Goal: Task Accomplishment & Management: Manage account settings

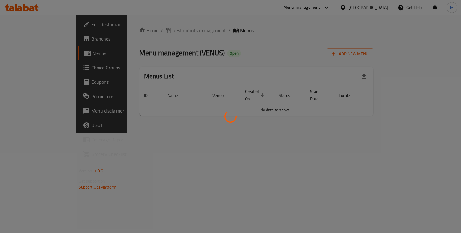
click at [235, 53] on div at bounding box center [230, 116] width 461 height 233
click at [216, 144] on div at bounding box center [230, 116] width 461 height 233
click at [453, 91] on div at bounding box center [230, 116] width 461 height 233
click at [297, 58] on div at bounding box center [230, 116] width 461 height 233
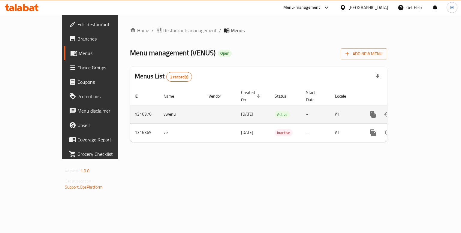
click at [420, 111] on icon "enhanced table" at bounding box center [416, 114] width 7 height 7
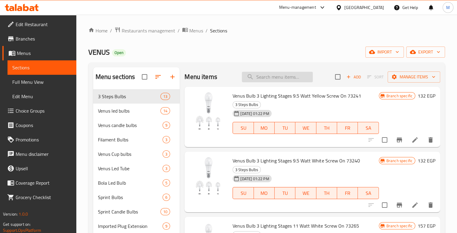
click at [264, 75] on input "search" at bounding box center [277, 77] width 71 height 11
paste input "وصلة٢متر ايفون أحمر كود٤٠٠٨١٠"
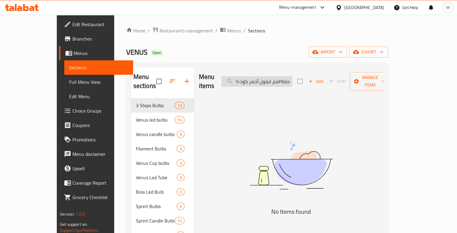
click at [281, 76] on input "وصلة٢متر ايفون أحمر كود٤٠٠٨١٠" at bounding box center [256, 81] width 71 height 11
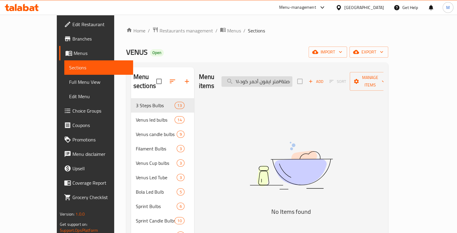
click at [281, 76] on input "وصلة٢متر ايفون أحمر كود٤٠٠٨١٠" at bounding box center [256, 81] width 71 height 11
click at [280, 76] on input "وصلة٢متر ايفون أحمر كود٤٠٠٨١٠" at bounding box center [256, 81] width 71 height 11
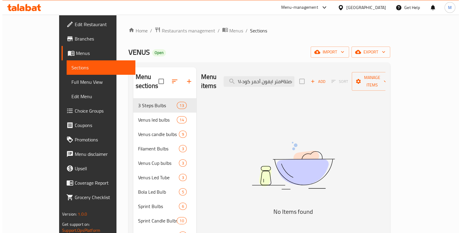
scroll to position [0, 0]
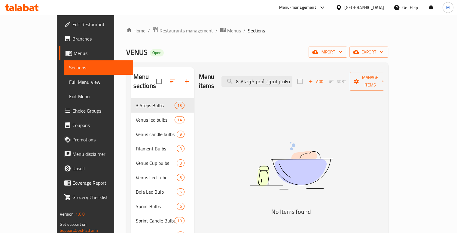
drag, startPoint x: 280, startPoint y: 72, endPoint x: 213, endPoint y: 67, distance: 67.4
click at [213, 67] on div "Menu items وصلة٢متر ايفون أحمر كود٤٠٠٨١٠ Add Sort Manage items" at bounding box center [291, 81] width 184 height 29
click at [262, 76] on input "وصلة٢متر ايفون أحمر كود٤٠٠٨١٠" at bounding box center [256, 81] width 71 height 11
click at [269, 76] on input "وصلة٢متر ايفون أحمر كود٤٠٠٨١٠" at bounding box center [256, 81] width 71 height 11
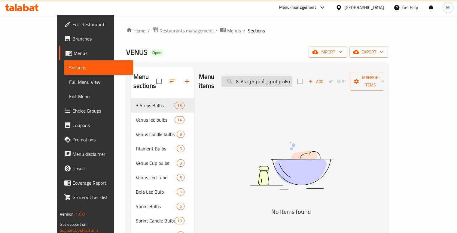
click at [269, 76] on input "وصلة٢متر ايفون أحمر كود٤٠٠٨١٠" at bounding box center [256, 81] width 71 height 11
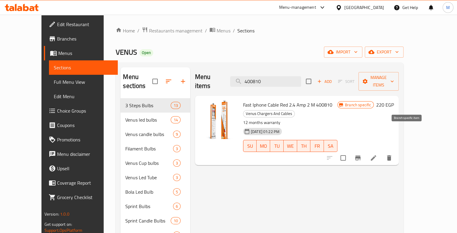
type input "400810"
click at [361, 154] on icon "Branch-specific-item" at bounding box center [357, 157] width 7 height 7
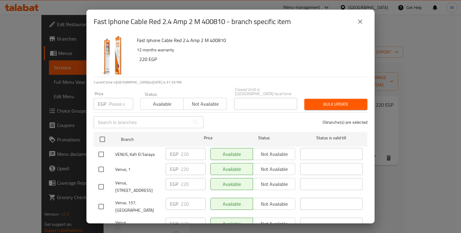
click at [104, 133] on input "checkbox" at bounding box center [102, 139] width 13 height 13
checkbox input "true"
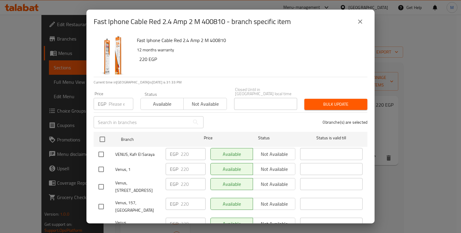
checkbox input "true"
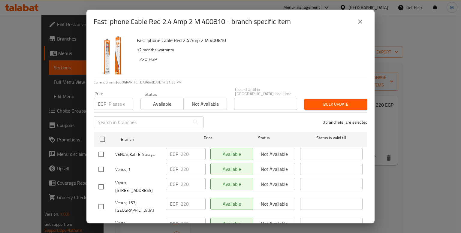
checkbox input "true"
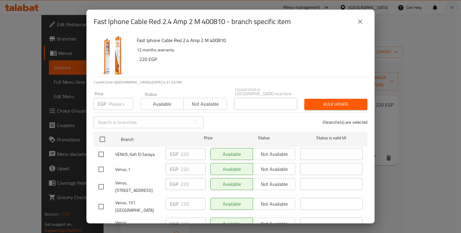
checkbox input "true"
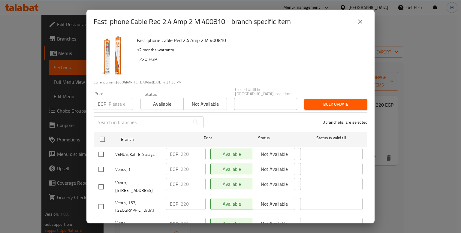
checkbox input "true"
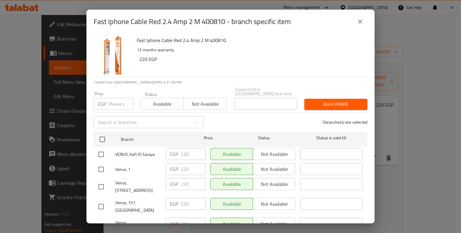
checkbox input "true"
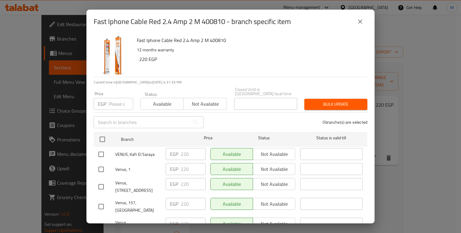
checkbox input "true"
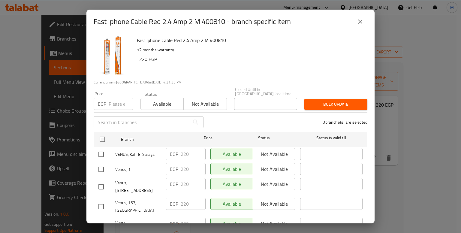
checkbox input "true"
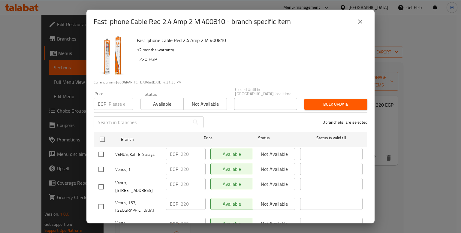
checkbox input "true"
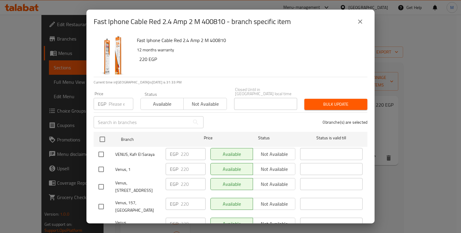
checkbox input "true"
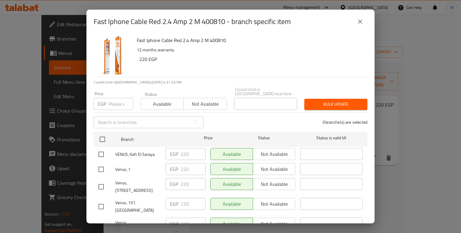
checkbox input "true"
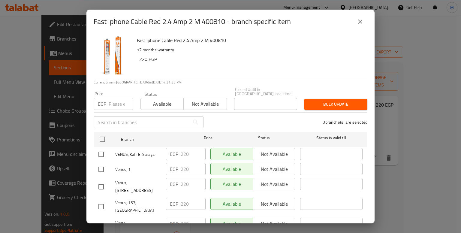
checkbox input "true"
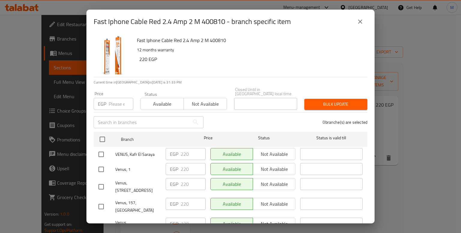
checkbox input "true"
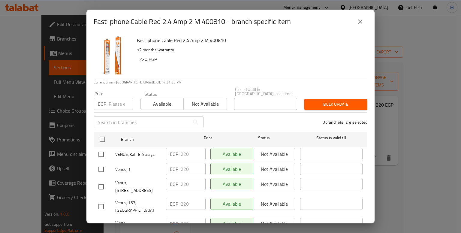
checkbox input "true"
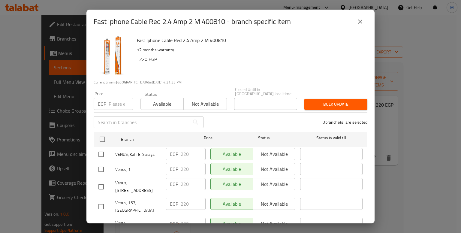
checkbox input "true"
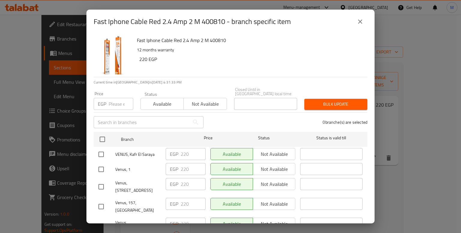
checkbox input "true"
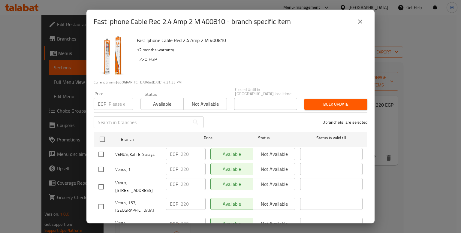
checkbox input "true"
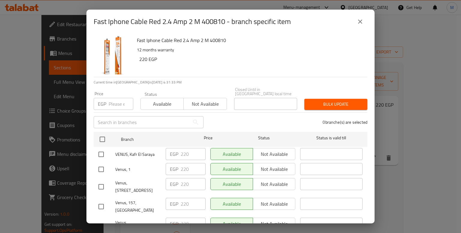
checkbox input "true"
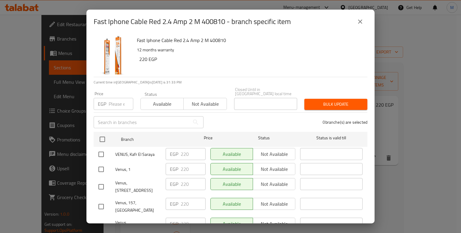
checkbox input "true"
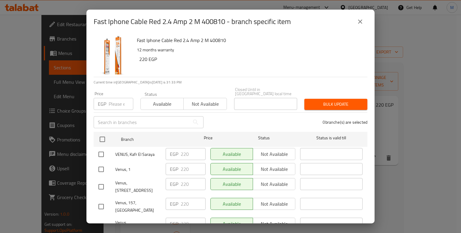
checkbox input "true"
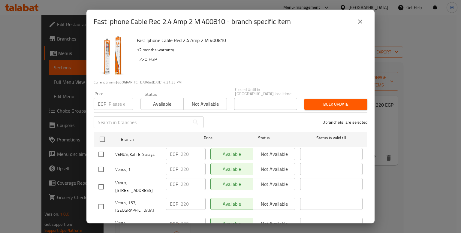
checkbox input "true"
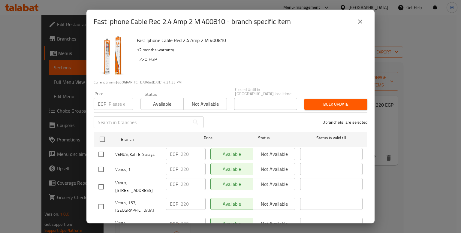
checkbox input "true"
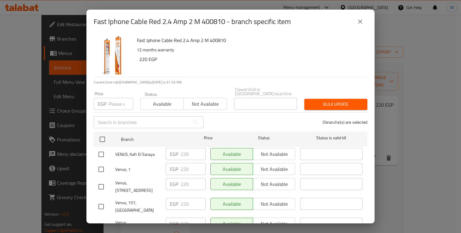
checkbox input "true"
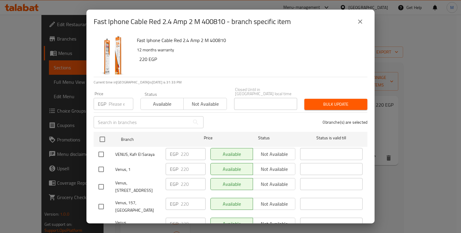
checkbox input "true"
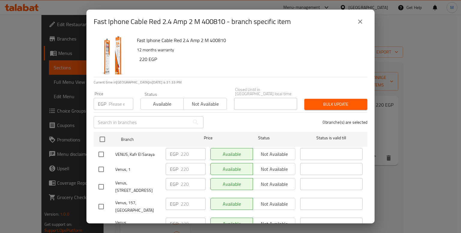
checkbox input "true"
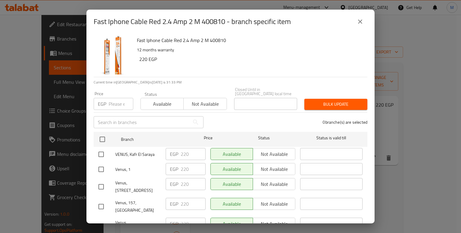
checkbox input "true"
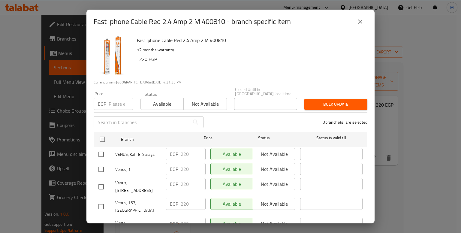
checkbox input "true"
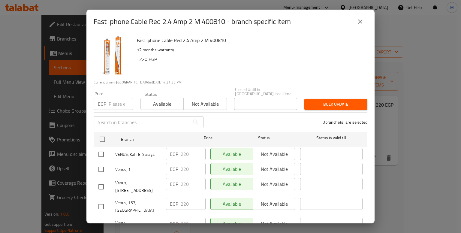
checkbox input "true"
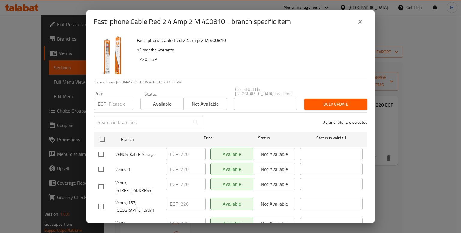
checkbox input "true"
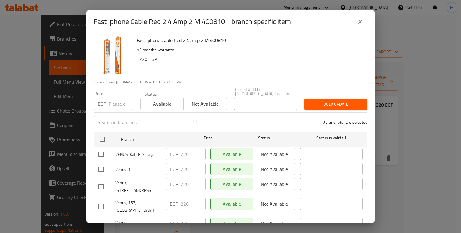
checkbox input "true"
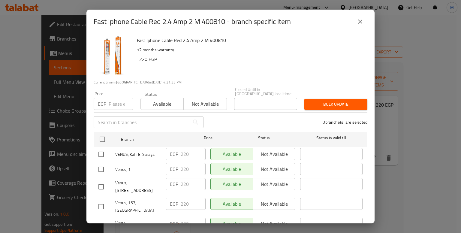
checkbox input "true"
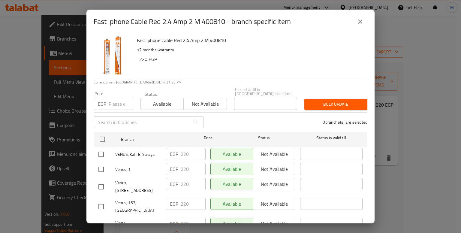
checkbox input "true"
click at [202, 100] on span "Not available" at bounding box center [205, 104] width 38 height 9
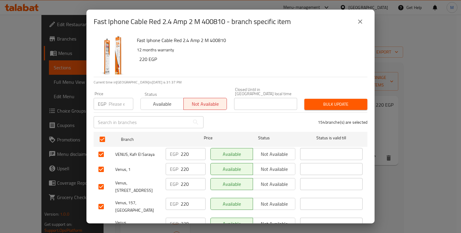
click at [316, 101] on span "Bulk update" at bounding box center [335, 105] width 53 height 8
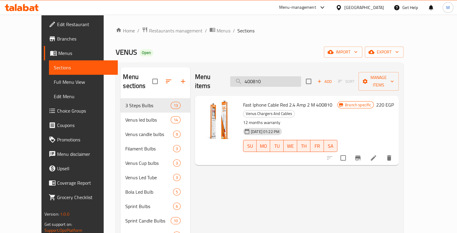
drag, startPoint x: 269, startPoint y: 74, endPoint x: 284, endPoint y: 75, distance: 14.8
click at [284, 76] on input "400810" at bounding box center [265, 81] width 71 height 11
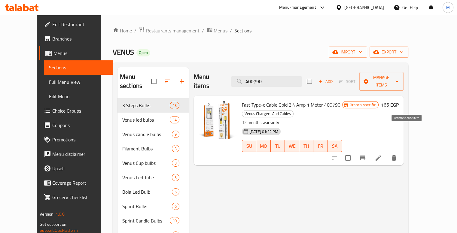
type input "400790"
click at [366, 154] on icon "Branch-specific-item" at bounding box center [362, 157] width 7 height 7
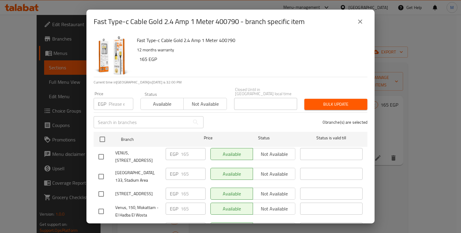
click at [209, 100] on span "Not available" at bounding box center [205, 104] width 38 height 9
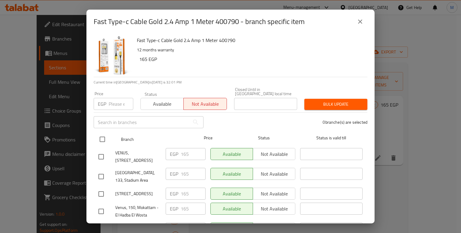
click at [101, 133] on input "checkbox" at bounding box center [102, 139] width 13 height 13
checkbox input "true"
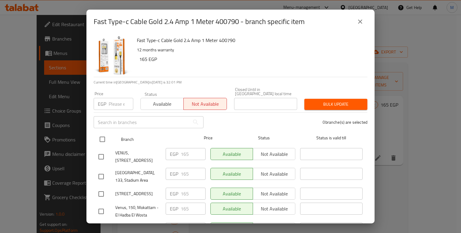
checkbox input "true"
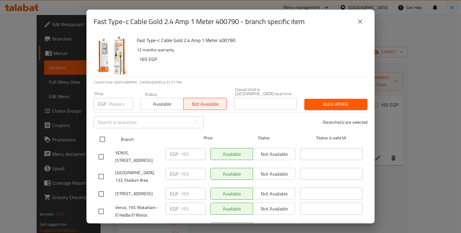
checkbox input "true"
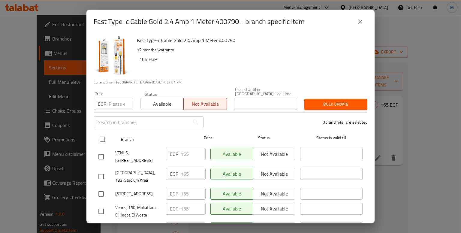
checkbox input "true"
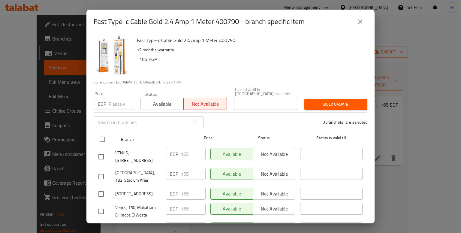
checkbox input "true"
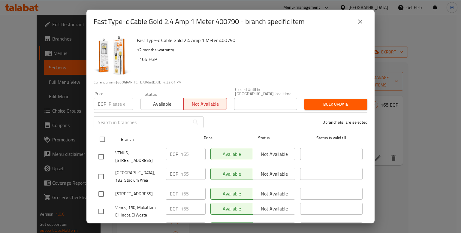
checkbox input "true"
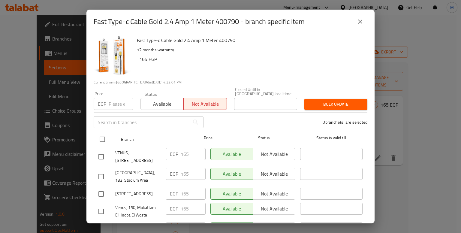
checkbox input "true"
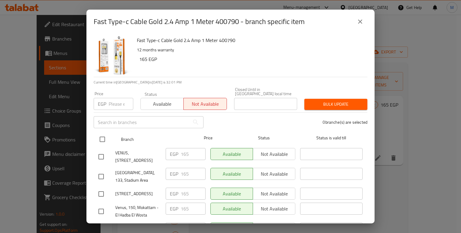
checkbox input "true"
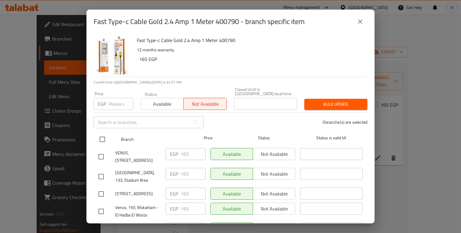
checkbox input "true"
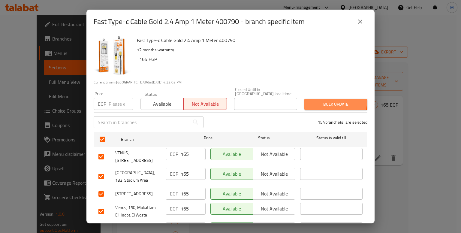
click at [318, 101] on span "Bulk update" at bounding box center [335, 105] width 53 height 8
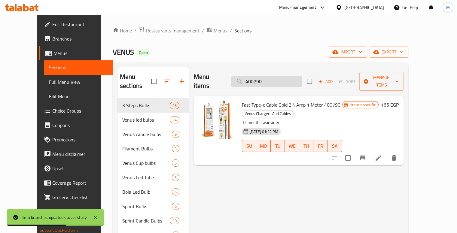
drag, startPoint x: 271, startPoint y: 73, endPoint x: 283, endPoint y: 74, distance: 12.0
click at [283, 76] on input "400790" at bounding box center [266, 81] width 71 height 11
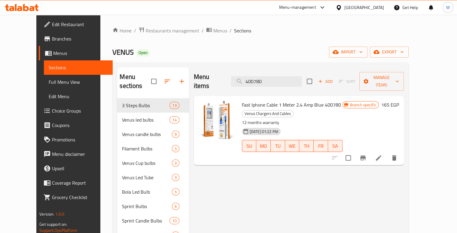
click at [365, 156] on icon "Branch-specific-item" at bounding box center [362, 158] width 5 height 5
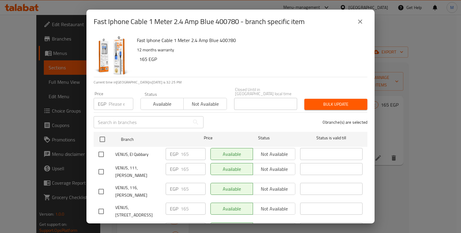
click at [208, 100] on span "Not available" at bounding box center [205, 104] width 38 height 9
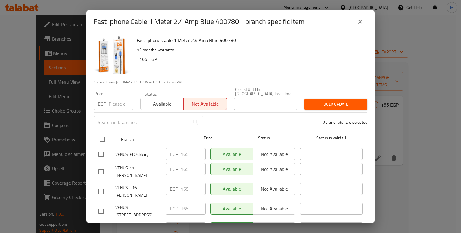
click at [101, 133] on input "checkbox" at bounding box center [102, 139] width 13 height 13
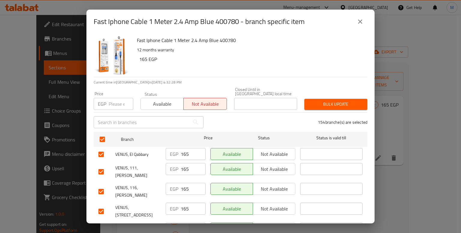
click at [332, 101] on span "Bulk update" at bounding box center [335, 105] width 53 height 8
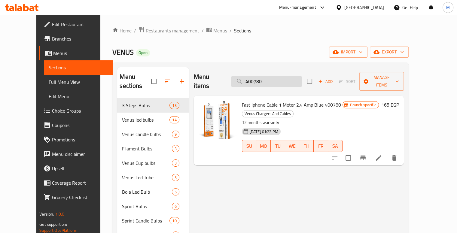
drag, startPoint x: 269, startPoint y: 72, endPoint x: 278, endPoint y: 75, distance: 8.8
click at [278, 76] on input "400780" at bounding box center [266, 81] width 71 height 11
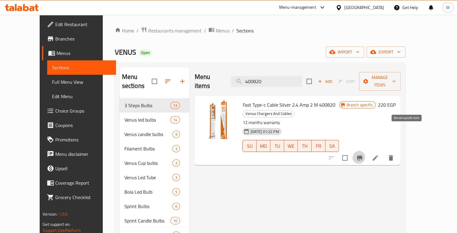
click at [367, 151] on button "Branch-specific-item" at bounding box center [359, 158] width 14 height 14
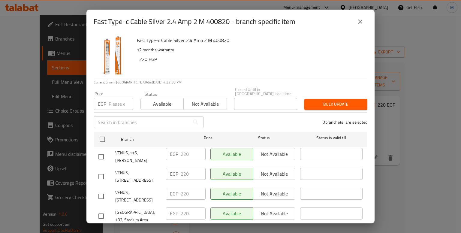
click at [214, 100] on span "Not available" at bounding box center [205, 104] width 38 height 9
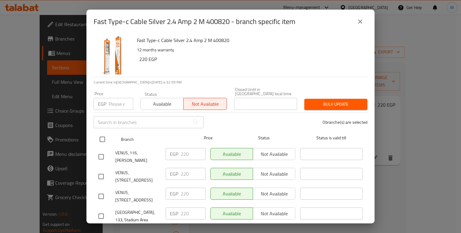
click at [112, 131] on div at bounding box center [107, 139] width 23 height 17
click at [103, 133] on input "checkbox" at bounding box center [102, 139] width 13 height 13
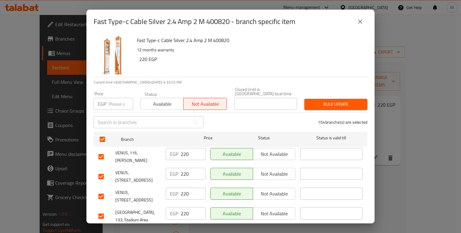
click at [317, 101] on span "Bulk update" at bounding box center [335, 105] width 53 height 8
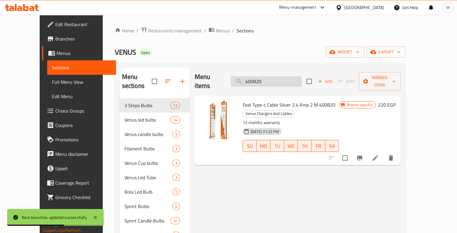
drag, startPoint x: 279, startPoint y: 73, endPoint x: 259, endPoint y: 75, distance: 19.3
click at [259, 76] on input "400820" at bounding box center [266, 81] width 71 height 11
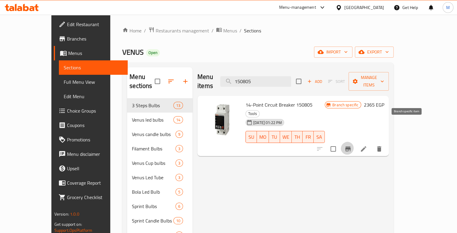
click at [355, 142] on button "Branch-specific-item" at bounding box center [348, 149] width 14 height 14
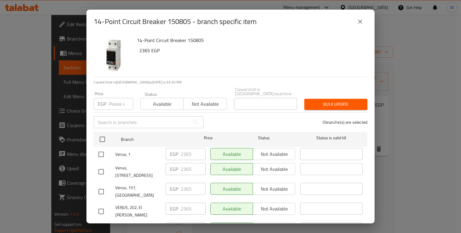
click at [193, 100] on span "Not available" at bounding box center [205, 104] width 38 height 9
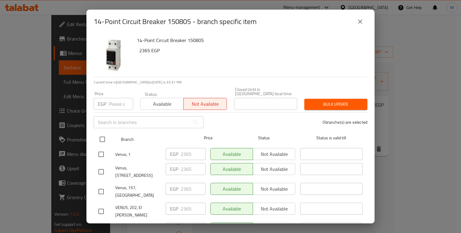
click at [103, 133] on input "checkbox" at bounding box center [102, 139] width 13 height 13
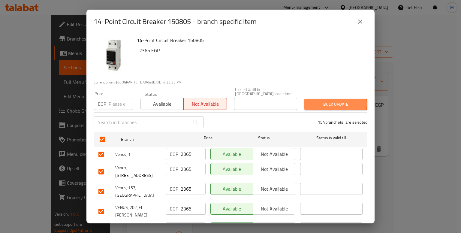
click at [325, 101] on span "Bulk update" at bounding box center [335, 105] width 53 height 8
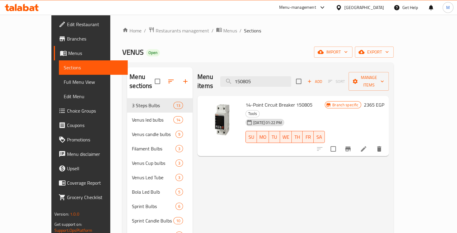
click at [274, 143] on div "Menu items 150805 Add Sort Manage items 14-Point Circuit Breaker 150805 Tools […" at bounding box center [290, 199] width 196 height 264
click at [265, 155] on div "Menu items 150805 Add Sort Manage items 14-Point Circuit Breaker 150805 Tools […" at bounding box center [290, 199] width 196 height 264
click at [274, 76] on input "150805" at bounding box center [255, 81] width 71 height 11
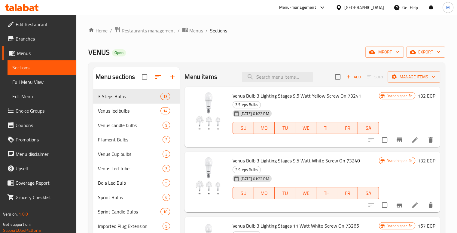
click at [261, 47] on div "VENUS Open import export" at bounding box center [266, 52] width 356 height 11
click at [277, 73] on input "search" at bounding box center [277, 77] width 71 height 11
